Goal: Navigation & Orientation: Find specific page/section

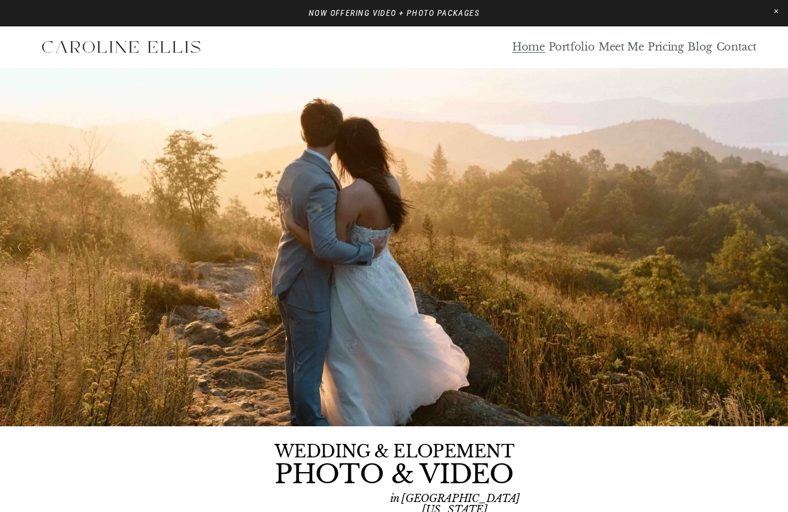
click at [705, 44] on link "Blog" at bounding box center [700, 48] width 25 height 14
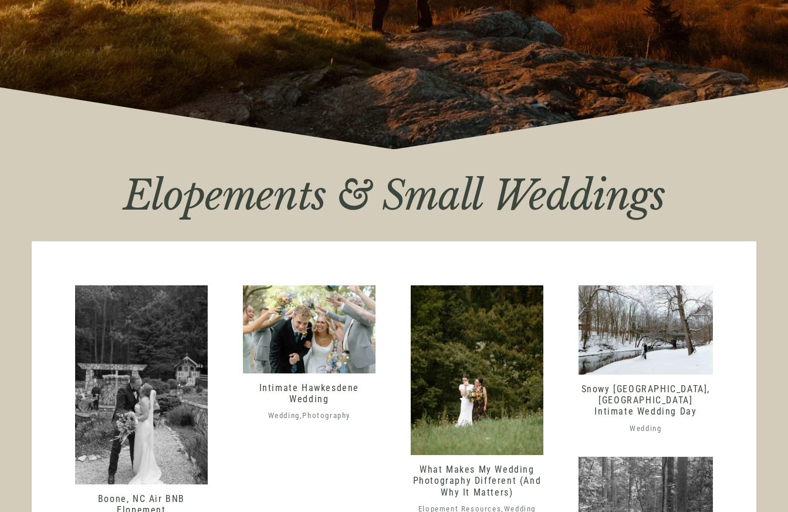
scroll to position [319, 0]
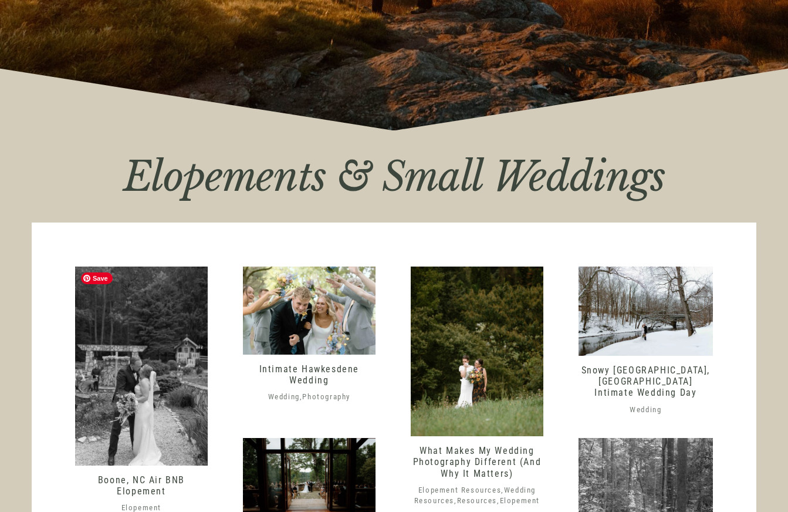
click at [151, 367] on img at bounding box center [141, 366] width 133 height 199
